Goal: Transaction & Acquisition: Purchase product/service

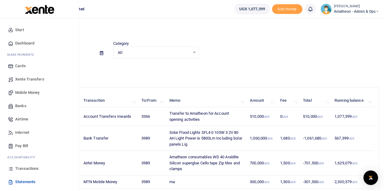
click at [24, 92] on span "Mobile Money" at bounding box center [27, 93] width 24 height 6
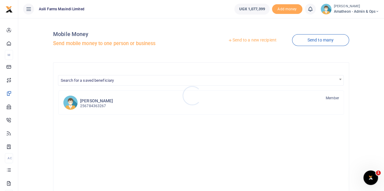
click at [242, 40] on div at bounding box center [192, 95] width 384 height 191
click at [242, 40] on link "Send to a new recipient" at bounding box center [251, 40] width 79 height 11
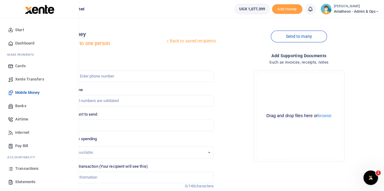
click at [23, 182] on span "Statements" at bounding box center [25, 182] width 20 height 6
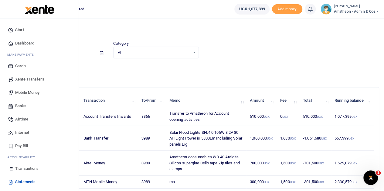
click at [21, 170] on span "Transactions" at bounding box center [26, 169] width 23 height 6
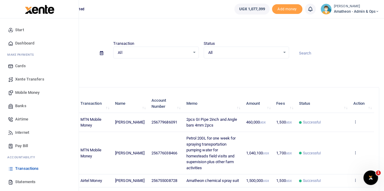
click at [26, 92] on span "Mobile Money" at bounding box center [27, 93] width 24 height 6
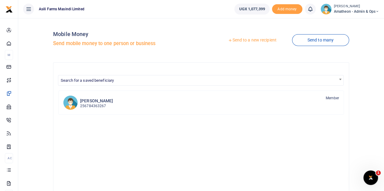
click at [248, 42] on link "Send to a new recipient" at bounding box center [251, 40] width 79 height 11
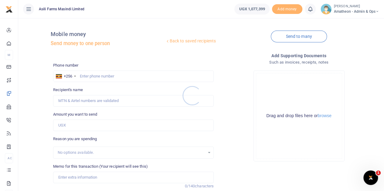
click at [323, 117] on div at bounding box center [192, 95] width 384 height 191
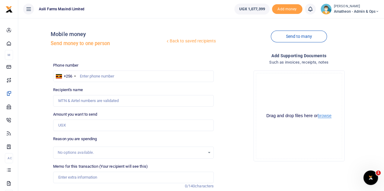
click at [324, 116] on button "browse" at bounding box center [325, 116] width 14 height 5
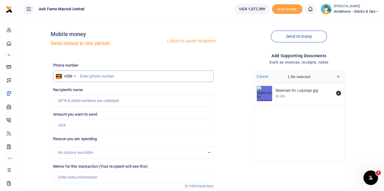
click at [98, 78] on input "text" at bounding box center [133, 77] width 161 height 12
type input "775004800"
type input "Dennis Adupa"
type input "775004800"
click at [84, 127] on input "Amount you want to send" at bounding box center [133, 126] width 161 height 12
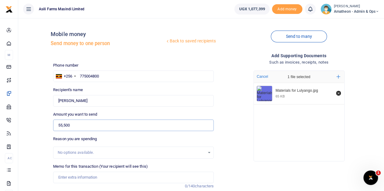
scroll to position [61, 0]
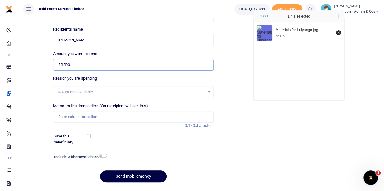
type input "55,500"
click at [75, 116] on input "Memo for this transaction (Your recipient will see this)" at bounding box center [133, 117] width 161 height 12
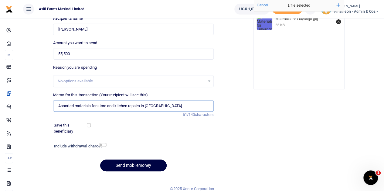
scroll to position [76, 0]
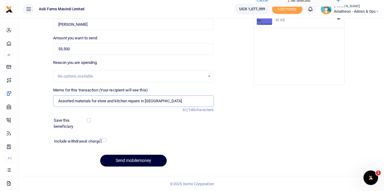
type input "Assorted materials for store and kitchen repairs in nLulyango"
click at [127, 160] on button "Send mobilemoney" at bounding box center [133, 161] width 66 height 12
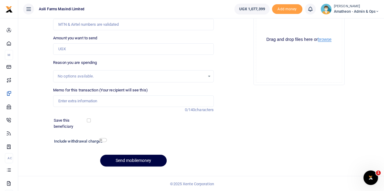
click at [327, 40] on button "browse" at bounding box center [325, 39] width 14 height 5
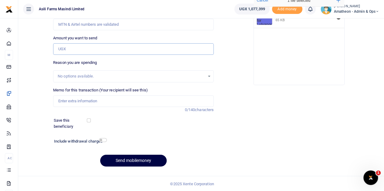
click at [77, 50] on input "Amount you want to send" at bounding box center [133, 49] width 161 height 12
type input "160,000"
click at [85, 101] on input "Memo for this transaction (Your recipient will see this)" at bounding box center [133, 102] width 161 height 12
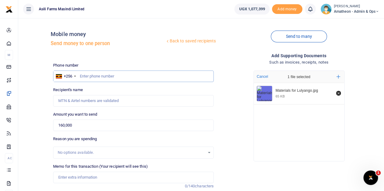
click at [95, 80] on input "text" at bounding box center [133, 77] width 161 height 12
type input "790767672"
type input "Stephen Oloya"
click at [115, 111] on div "Phone number +256 Uganda +256 790767672 Phone is required. Recipient's name Ste…" at bounding box center [133, 156] width 165 height 186
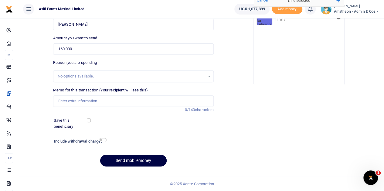
scroll to position [76, 0]
click at [74, 100] on input "Memo for this transaction (Your recipient will see this)" at bounding box center [133, 102] width 161 height 12
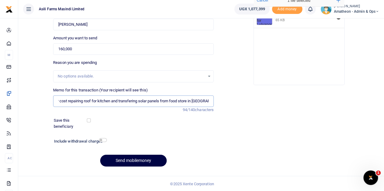
scroll to position [0, 14]
click at [129, 101] on input "Labour cost repairing roof for kitchen and transfering solar panels from food s…" at bounding box center [133, 102] width 161 height 12
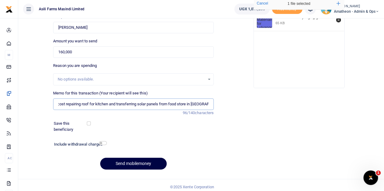
scroll to position [76, 0]
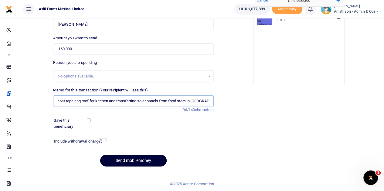
type input "Labour cost repairing roof for kitchen and transferring solar panels from food …"
click at [132, 160] on button "Send mobilemoney" at bounding box center [133, 161] width 66 height 12
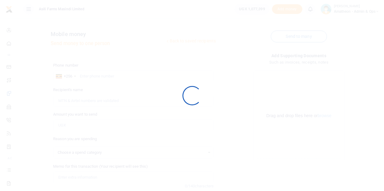
select select
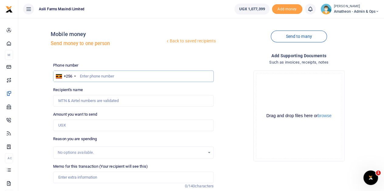
click at [107, 77] on input "text" at bounding box center [133, 77] width 161 height 12
paste input "785 095403"
click at [87, 75] on input "785 095403" at bounding box center [133, 77] width 161 height 12
type input "785095403"
type input "Peace Kermundu"
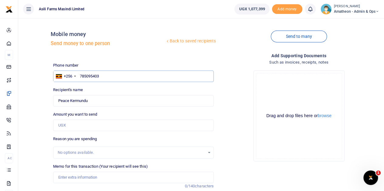
type input "785095403"
click at [80, 124] on input "Amount you want to send" at bounding box center [133, 126] width 161 height 12
type input "510,000"
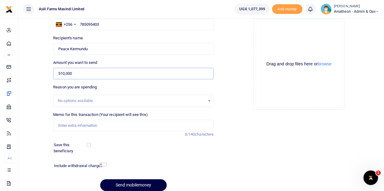
scroll to position [61, 0]
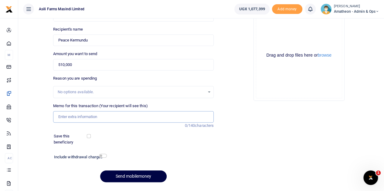
click at [80, 118] on input "Memo for this transaction (Your recipient will see this)" at bounding box center [133, 117] width 161 height 12
paste input "Account opening activities"
type input "Account opening activities"
click at [329, 56] on button "browse" at bounding box center [325, 55] width 14 height 5
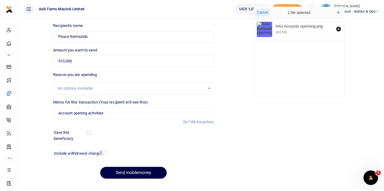
scroll to position [76, 0]
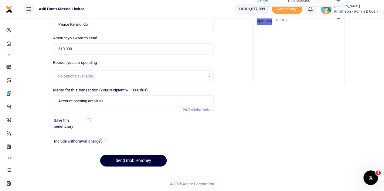
click at [137, 158] on button "Send mobilemoney" at bounding box center [133, 161] width 66 height 12
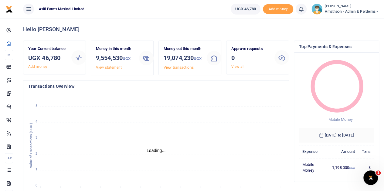
scroll to position [5, 5]
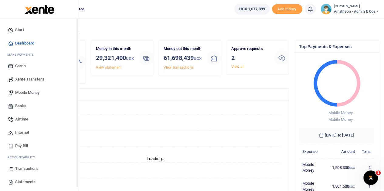
scroll to position [5, 5]
click at [13, 180] on icon at bounding box center [10, 182] width 5 height 5
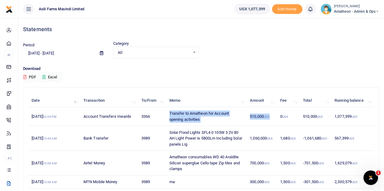
drag, startPoint x: 169, startPoint y: 113, endPoint x: 270, endPoint y: 119, distance: 100.9
click at [270, 119] on tr "[DATE] 02:04 PM Account Transfers Inwards 3366 Transfer to Amatheon for Account…" at bounding box center [201, 116] width 346 height 19
copy tr "Transfer to Amatheon for Account opening activities 510,000 UGX"
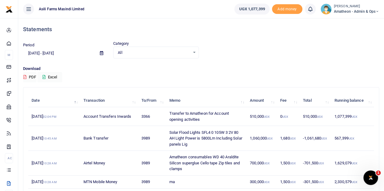
click at [276, 139] on td "1,060,000 UGX" at bounding box center [261, 138] width 30 height 25
drag, startPoint x: 215, startPoint y: 112, endPoint x: 217, endPoint y: 120, distance: 8.7
click at [217, 120] on td "Transfer to Amatheon for Account opening activities" at bounding box center [206, 116] width 80 height 19
copy td "Account opening activities"
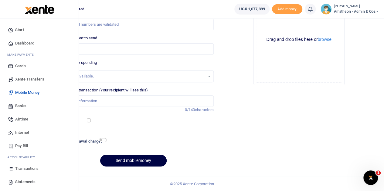
click at [21, 168] on span "Transactions" at bounding box center [26, 169] width 23 height 6
